Goal: Navigation & Orientation: Find specific page/section

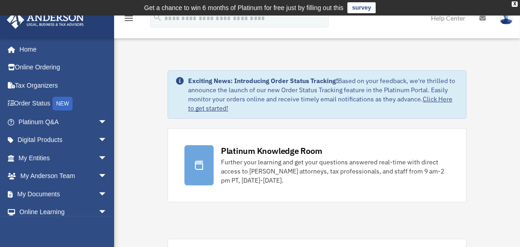
click at [430, 98] on link "Click Here to get started!" at bounding box center [320, 103] width 264 height 17
drag, startPoint x: 187, startPoint y: 81, endPoint x: 232, endPoint y: 107, distance: 51.3
click at [232, 107] on div "Exciting News: Introducing Order Status Tracking! Based on your feedback, we're…" at bounding box center [323, 94] width 271 height 36
drag, startPoint x: 232, startPoint y: 109, endPoint x: 190, endPoint y: 80, distance: 50.2
click at [190, 80] on div "Exciting News: Introducing Order Status Tracking! Based on your feedback, we're…" at bounding box center [323, 94] width 271 height 36
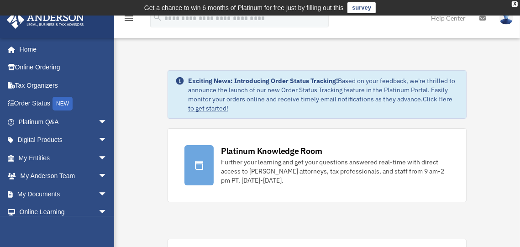
drag, startPoint x: 168, startPoint y: 78, endPoint x: 493, endPoint y: 107, distance: 325.6
copy div "Exciting News: Introducing Order Status Tracking! Based on your feedback, we're…"
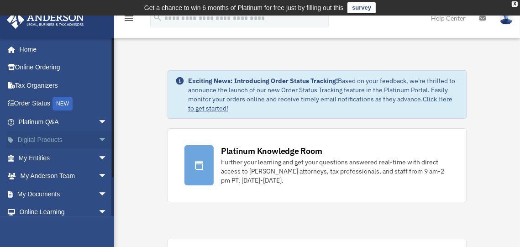
click at [33, 141] on link "Digital Products arrow_drop_down" at bounding box center [63, 140] width 115 height 18
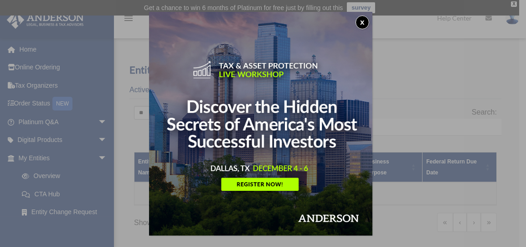
click at [366, 20] on button "x" at bounding box center [363, 23] width 14 height 14
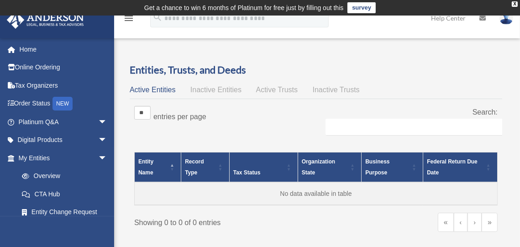
click at [281, 88] on span "Active Trusts" at bounding box center [277, 90] width 42 height 8
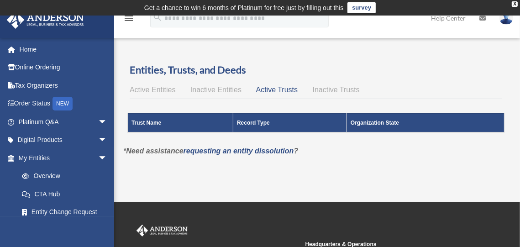
click at [235, 90] on span "Inactive Entities" at bounding box center [215, 90] width 51 height 8
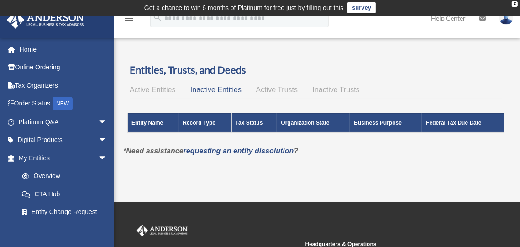
click at [156, 90] on span "Active Entities" at bounding box center [153, 90] width 46 height 8
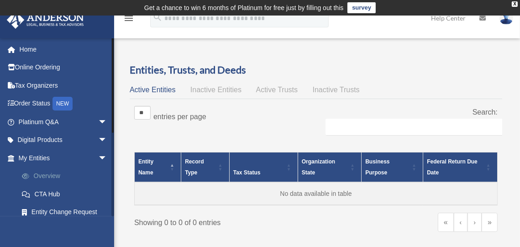
click at [51, 177] on link "Overview" at bounding box center [67, 176] width 108 height 18
click at [52, 191] on link "CTA Hub" at bounding box center [67, 194] width 108 height 18
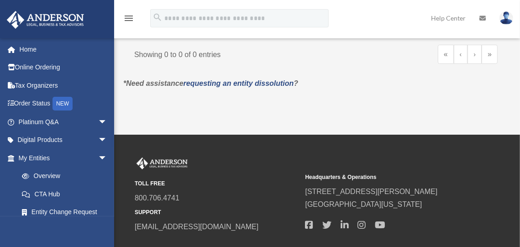
scroll to position [216, 0]
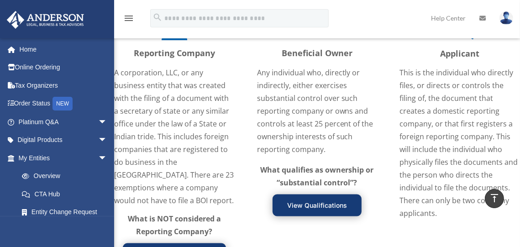
scroll to position [889, 0]
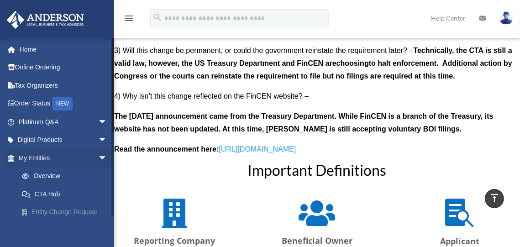
click at [50, 210] on link "Entity Change Request" at bounding box center [67, 212] width 108 height 18
click at [69, 212] on link "Entity Change Request" at bounding box center [67, 212] width 108 height 18
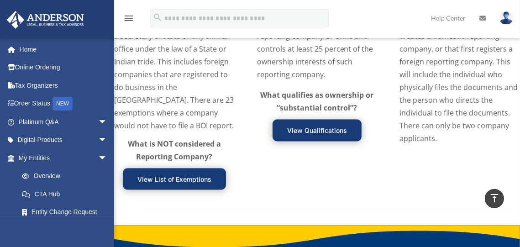
scroll to position [916, 0]
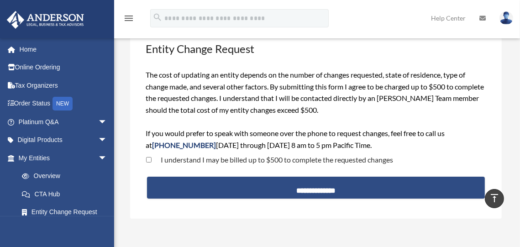
scroll to position [57, 0]
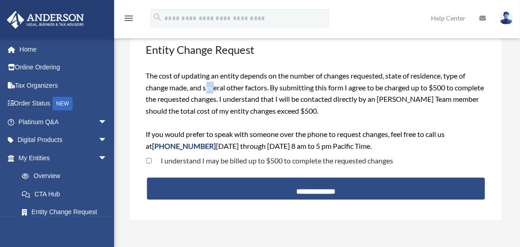
drag, startPoint x: 211, startPoint y: 86, endPoint x: 218, endPoint y: 85, distance: 6.9
click at [215, 85] on span "The cost of updating an entity depends on the number of changes requested, stat…" at bounding box center [315, 110] width 338 height 79
click at [237, 84] on span "The cost of updating an entity depends on the number of changes requested, stat…" at bounding box center [315, 110] width 338 height 79
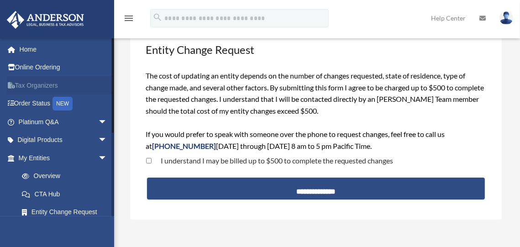
click at [34, 82] on link "Tax Organizers" at bounding box center [63, 85] width 115 height 18
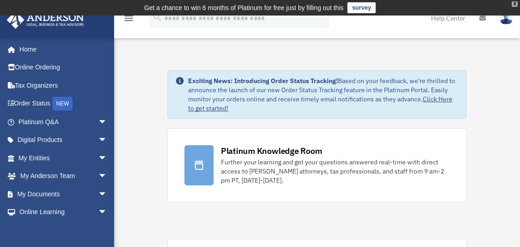
click at [516, 3] on div "X" at bounding box center [514, 3] width 6 height 5
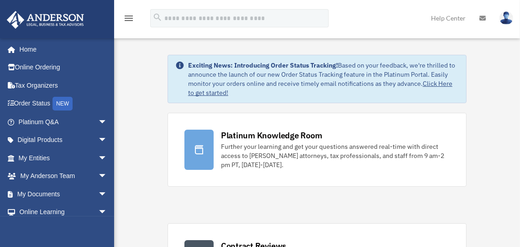
click at [508, 16] on img at bounding box center [506, 17] width 14 height 13
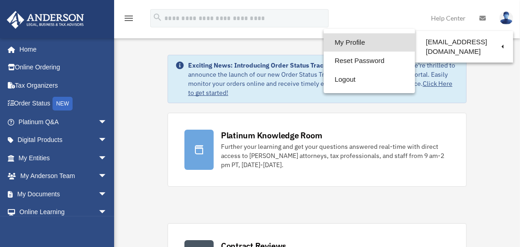
click at [326, 44] on link "My Profile" at bounding box center [368, 42] width 91 height 19
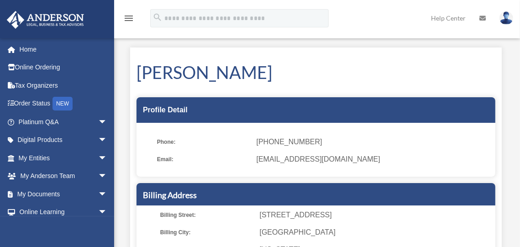
click at [481, 16] on icon at bounding box center [482, 18] width 6 height 6
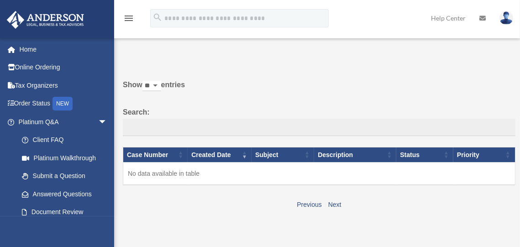
click at [447, 19] on link "Help Center" at bounding box center [448, 18] width 48 height 36
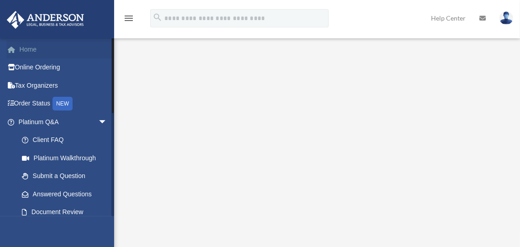
click at [33, 47] on link "Home" at bounding box center [63, 49] width 115 height 18
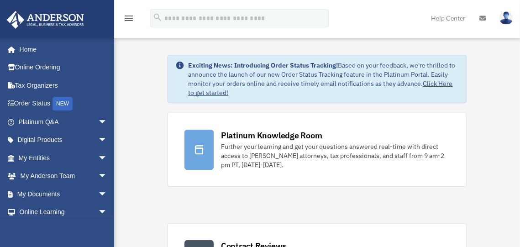
click at [485, 18] on icon at bounding box center [482, 18] width 6 height 6
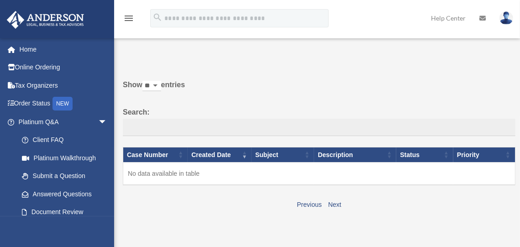
click at [504, 22] on img at bounding box center [506, 17] width 14 height 13
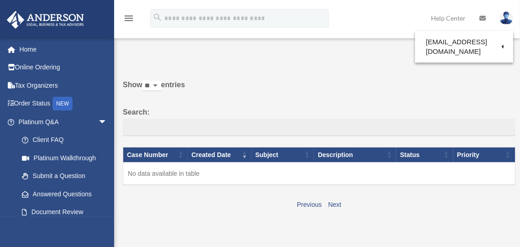
click at [504, 22] on img at bounding box center [506, 17] width 14 height 13
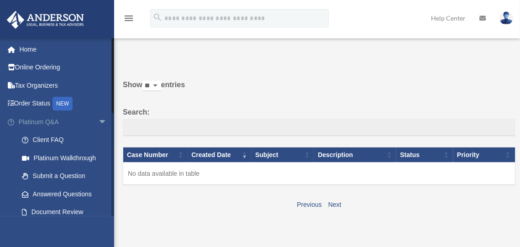
click at [34, 120] on link "Platinum Q&A arrow_drop_down" at bounding box center [63, 122] width 115 height 18
click at [209, 167] on td "No data available in table" at bounding box center [319, 173] width 392 height 23
click at [141, 140] on div "Show ** ** ** *** entries Search: Case Number Created Date Subject Description …" at bounding box center [319, 144] width 392 height 132
click at [159, 85] on select "** ** ** ***" at bounding box center [151, 86] width 19 height 10
select select "**"
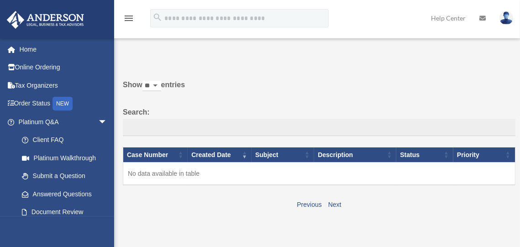
click at [144, 81] on select "** ** ** ***" at bounding box center [151, 86] width 19 height 10
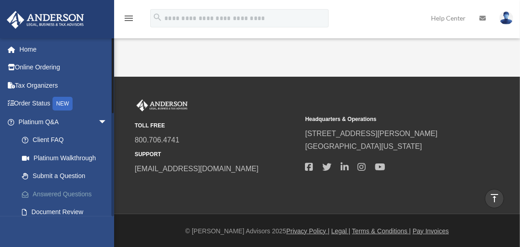
scroll to position [156, 0]
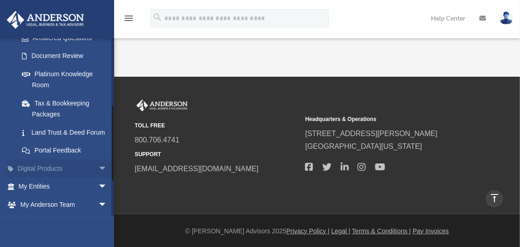
click at [49, 177] on link "Digital Products arrow_drop_down" at bounding box center [63, 168] width 115 height 18
click at [98, 178] on span "arrow_drop_down" at bounding box center [107, 168] width 18 height 19
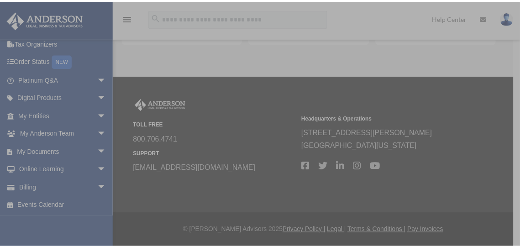
scroll to position [79, 0]
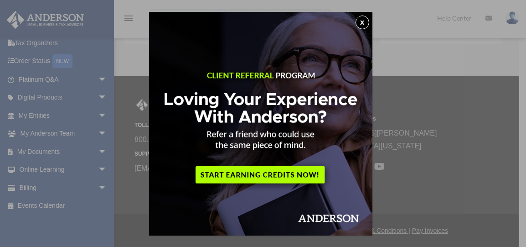
click at [368, 21] on button "x" at bounding box center [363, 23] width 14 height 14
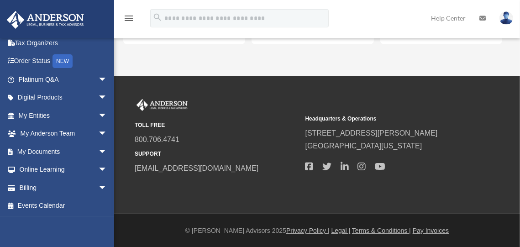
scroll to position [0, 0]
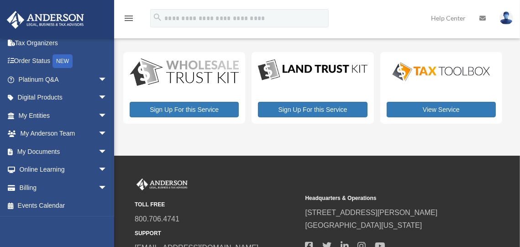
click at [505, 22] on img at bounding box center [506, 17] width 14 height 13
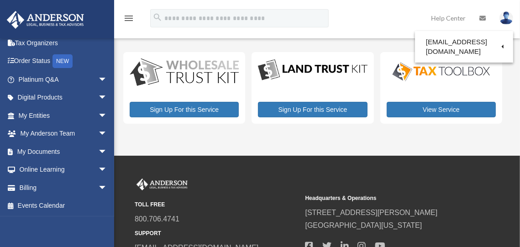
click at [505, 22] on img at bounding box center [506, 17] width 14 height 13
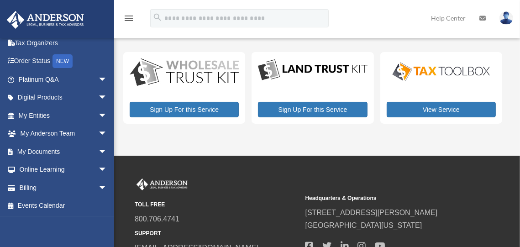
click at [505, 22] on img at bounding box center [506, 17] width 14 height 13
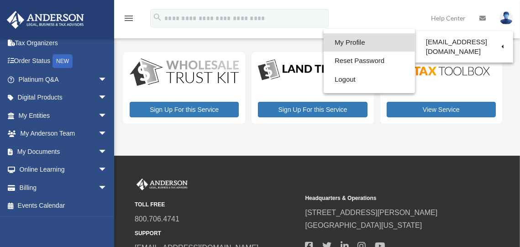
click at [332, 42] on link "My Profile" at bounding box center [368, 42] width 91 height 19
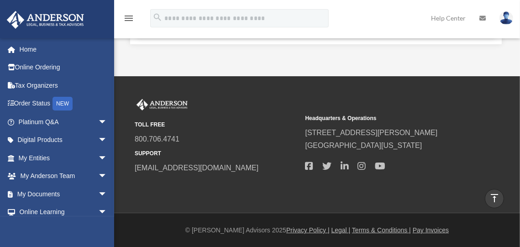
scroll to position [181, 0]
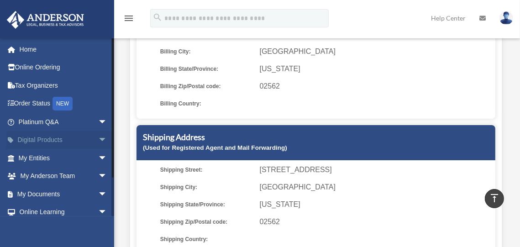
click at [43, 140] on link "Digital Products arrow_drop_down" at bounding box center [63, 140] width 115 height 18
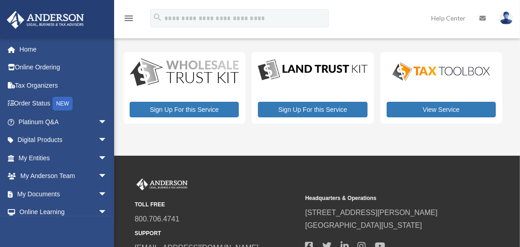
click at [126, 17] on icon "menu" at bounding box center [128, 18] width 11 height 11
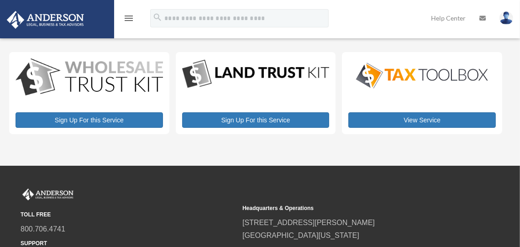
click at [126, 17] on icon "menu" at bounding box center [128, 18] width 11 height 11
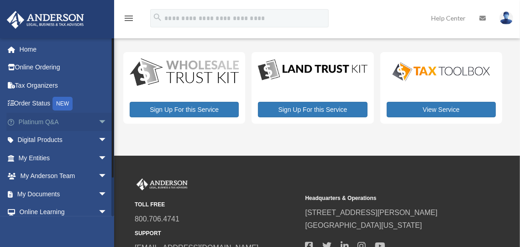
click at [47, 121] on link "Platinum Q&A arrow_drop_down" at bounding box center [63, 122] width 115 height 18
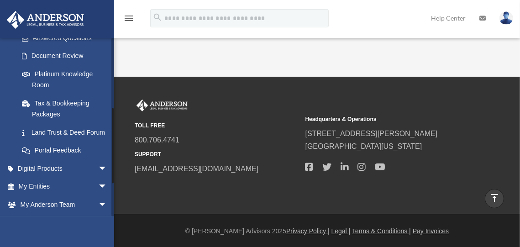
scroll to position [238, 0]
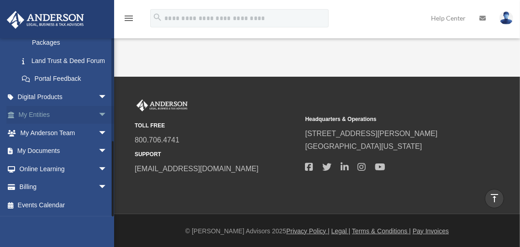
click at [46, 114] on link "My Entities arrow_drop_down" at bounding box center [63, 115] width 115 height 18
click at [98, 112] on span "arrow_drop_down" at bounding box center [107, 115] width 18 height 19
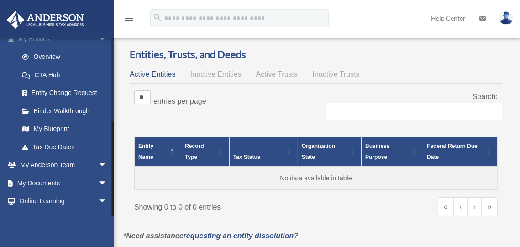
scroll to position [151, 0]
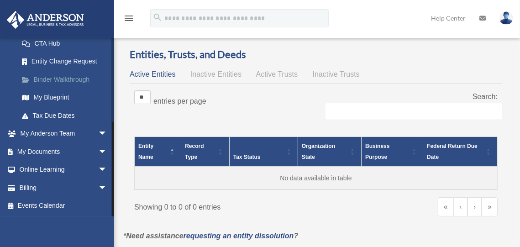
click at [79, 80] on link "Binder Walkthrough" at bounding box center [67, 79] width 108 height 18
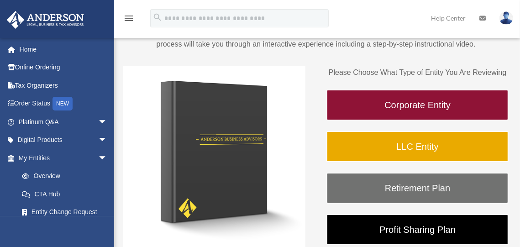
scroll to position [94, 0]
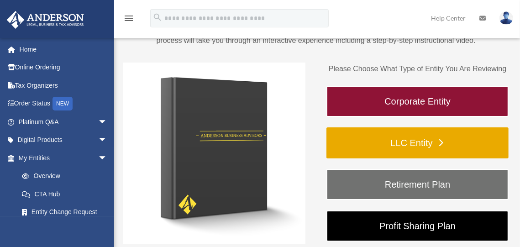
click at [422, 135] on link "LLC Entity" at bounding box center [417, 142] width 182 height 31
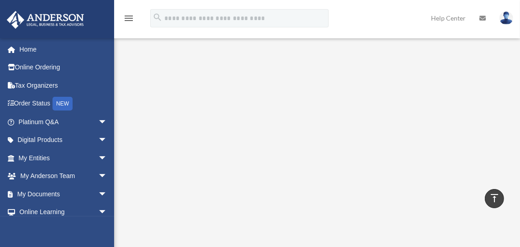
scroll to position [103, 0]
click at [384, 16] on div "menu search Site Menu add [EMAIL_ADDRESS][DOMAIN_NAME] My Profile Reset Passwor…" at bounding box center [260, 22] width 506 height 31
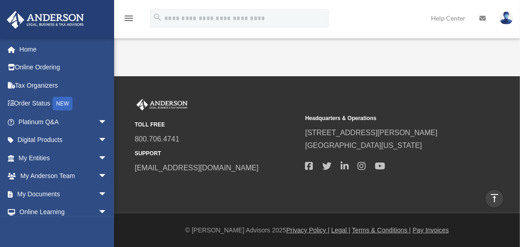
scroll to position [176, 0]
